Goal: Find specific page/section: Find specific page/section

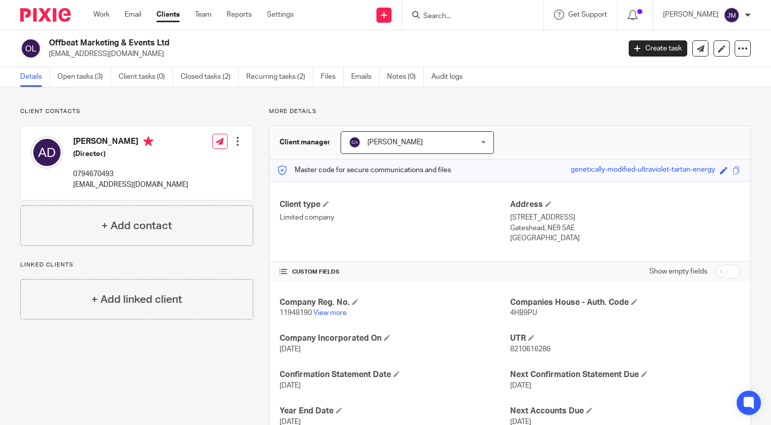
click at [472, 11] on form at bounding box center [475, 15] width 107 height 13
click at [472, 12] on input "Search" at bounding box center [467, 16] width 91 height 9
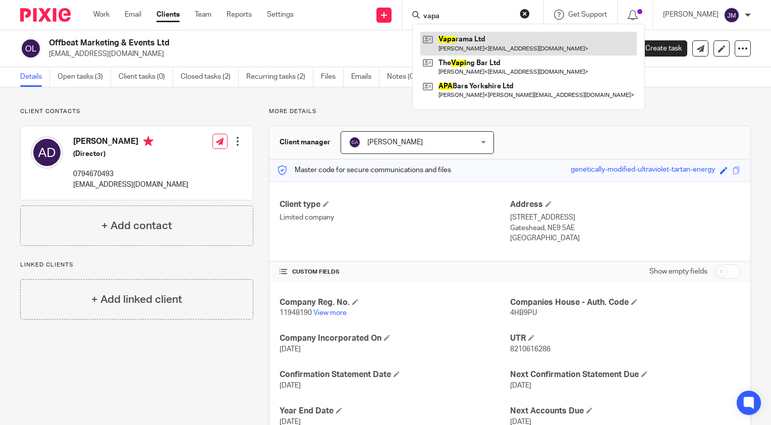
type input "vapa"
click at [474, 35] on link at bounding box center [528, 43] width 216 height 23
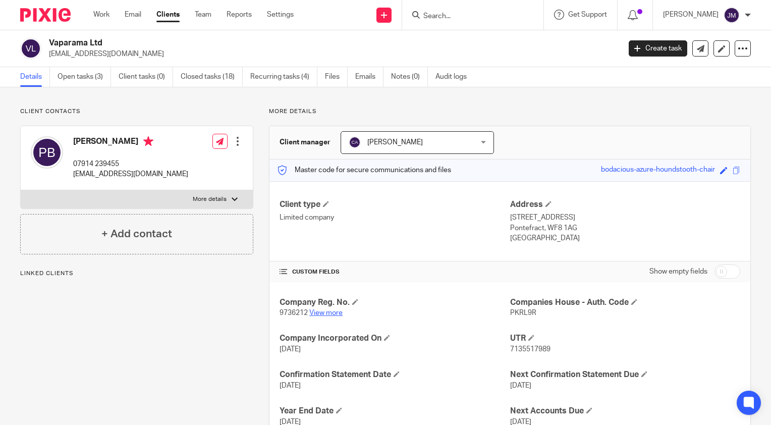
click at [319, 311] on link "View more" at bounding box center [325, 312] width 33 height 7
